Goal: Information Seeking & Learning: Learn about a topic

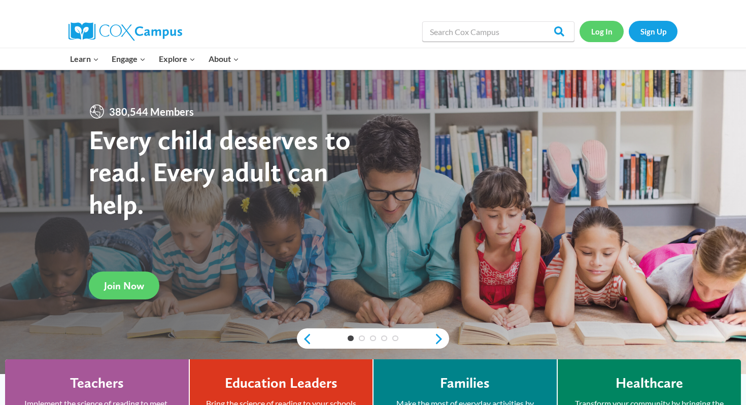
click at [608, 25] on link "Log In" at bounding box center [601, 31] width 44 height 21
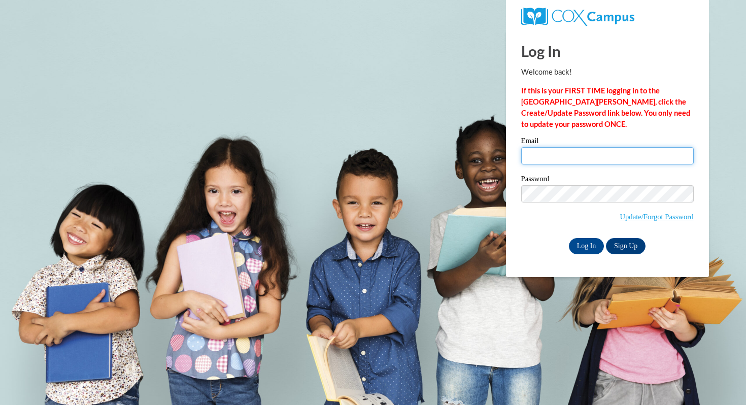
click at [529, 154] on input "Email" at bounding box center [607, 155] width 172 height 17
type input "barneskatiejo@gmail.com"
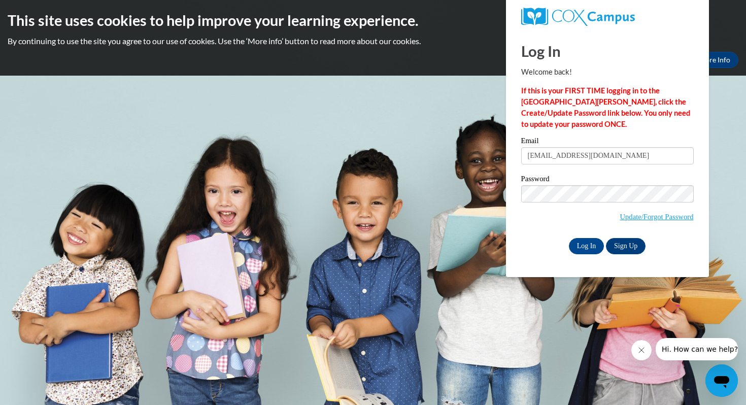
click at [582, 236] on div "Email barneskatiejo@gmail.com Password Update/Forgot Password Log In Sign Up OR" at bounding box center [607, 195] width 172 height 117
click at [582, 243] on input "Log In" at bounding box center [587, 246] width 36 height 16
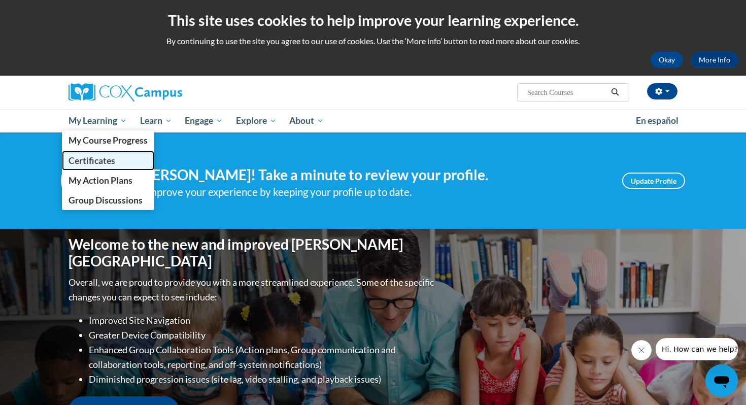
click at [109, 169] on link "Certificates" at bounding box center [108, 161] width 92 height 20
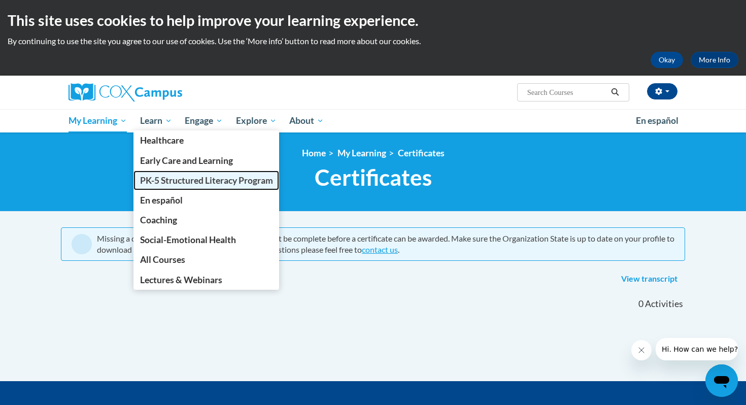
click at [184, 180] on span "PK-5 Structured Literacy Program" at bounding box center [206, 180] width 133 height 11
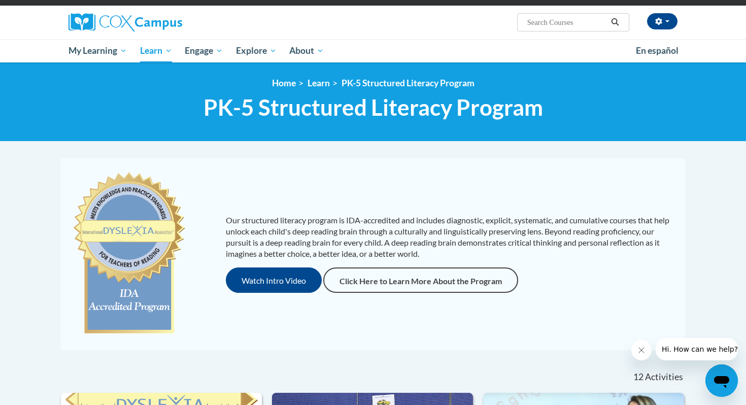
scroll to position [56, 0]
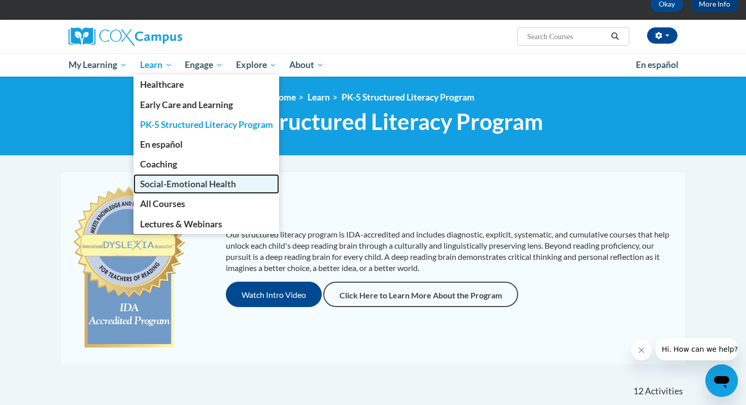
click at [179, 175] on link "Social-Emotional Health" at bounding box center [206, 184] width 146 height 20
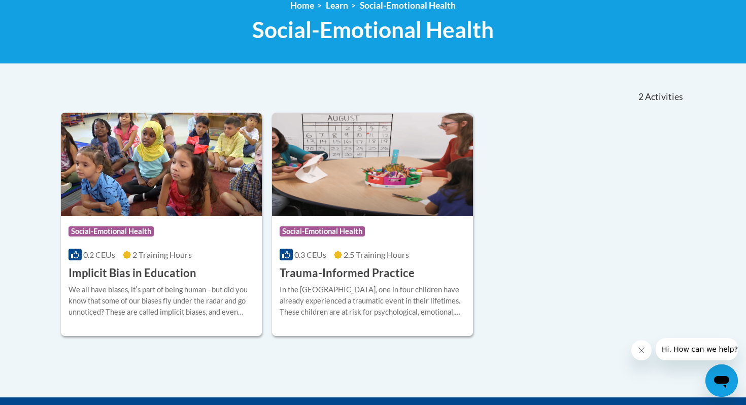
scroll to position [115, 0]
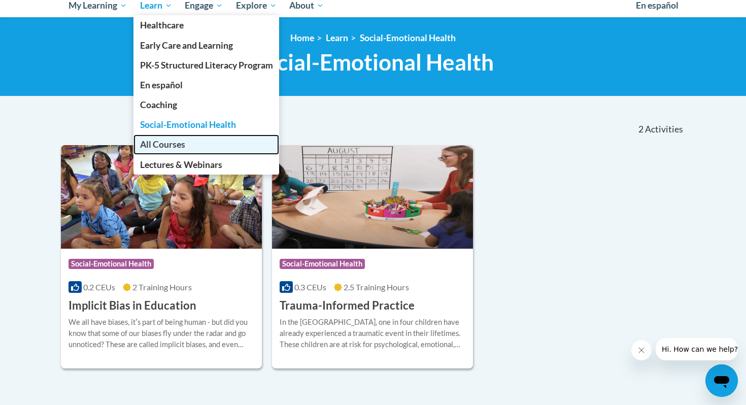
click at [170, 144] on span "All Courses" at bounding box center [162, 144] width 45 height 11
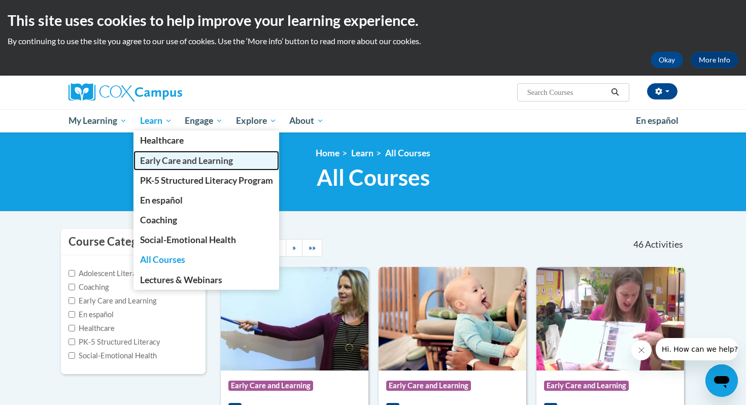
click at [170, 156] on span "Early Care and Learning" at bounding box center [186, 160] width 93 height 11
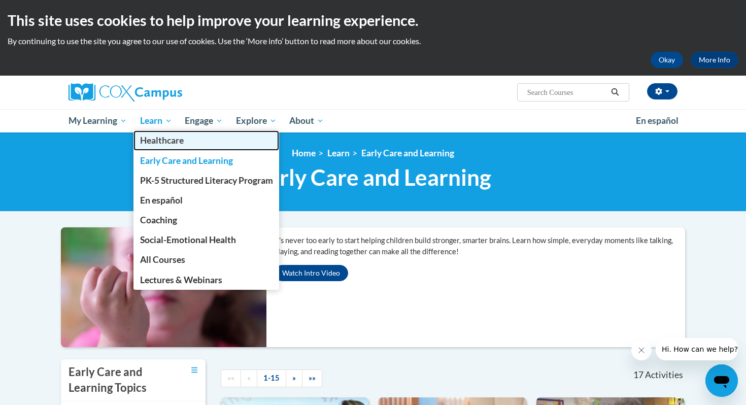
click at [167, 142] on span "Healthcare" at bounding box center [162, 140] width 44 height 11
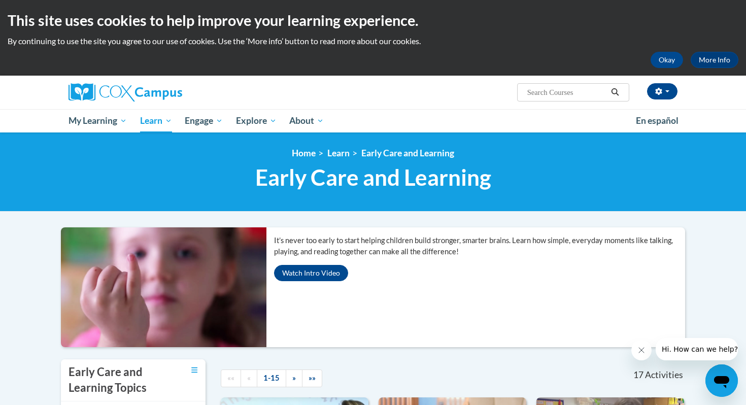
click at [492, 162] on div "<en>My Learning</en><fr>New fr_My Learning</fr><it>New it_My Learning</it><de>N…" at bounding box center [372, 172] width 639 height 48
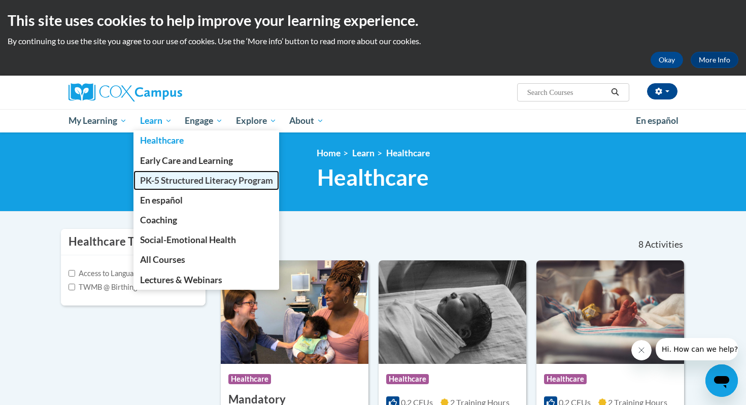
click at [188, 182] on span "PK-5 Structured Literacy Program" at bounding box center [206, 180] width 133 height 11
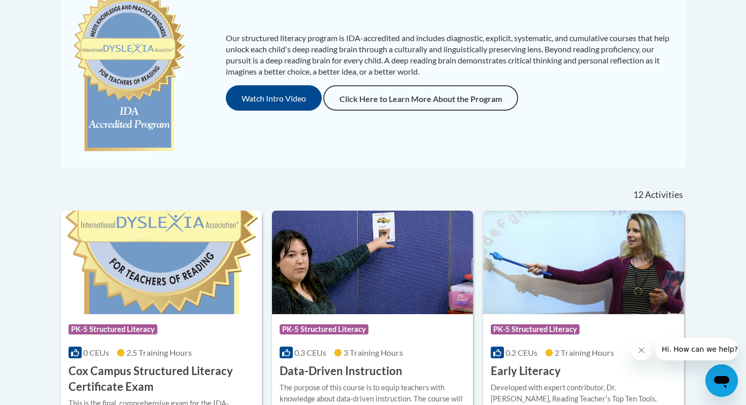
scroll to position [17, 0]
